Goal: Find specific page/section: Find specific page/section

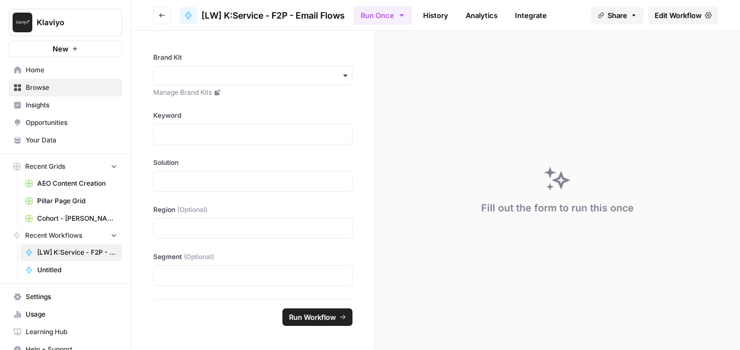
click at [159, 16] on icon "button" at bounding box center [162, 15] width 7 height 7
